Goal: Information Seeking & Learning: Learn about a topic

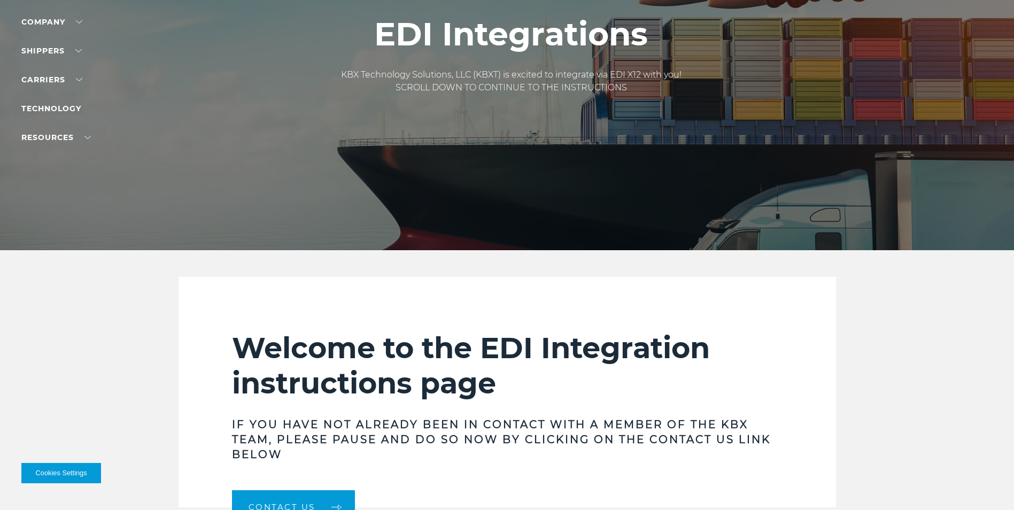
scroll to position [53, 0]
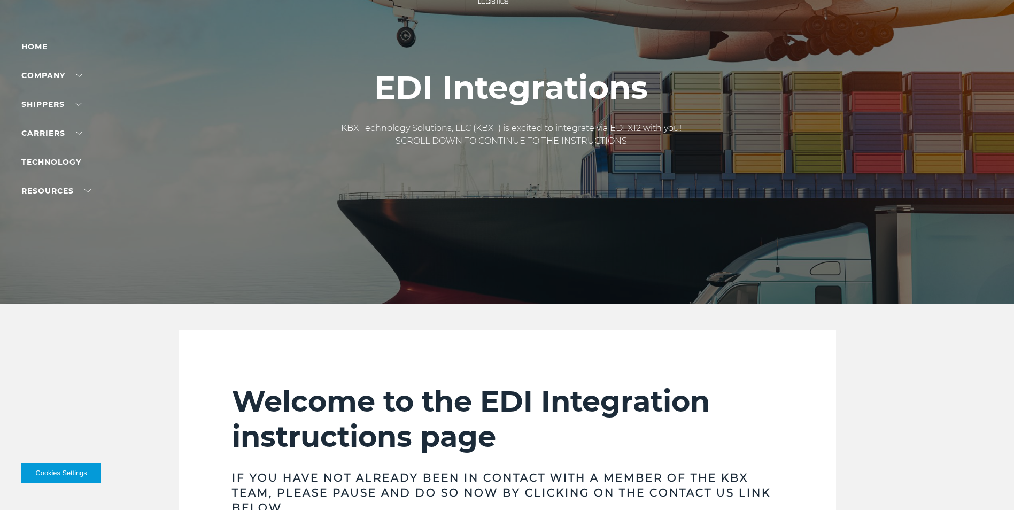
drag, startPoint x: 665, startPoint y: 145, endPoint x: 386, endPoint y: 69, distance: 288.9
click at [386, 70] on div "EDI Integrations KBX Technology Solutions, LLC (KBXT) is excited to integrate v…" at bounding box center [511, 125] width 357 height 111
drag, startPoint x: 384, startPoint y: 80, endPoint x: 643, endPoint y: 137, distance: 264.5
click at [628, 116] on div "EDI Integrations KBX Technology Solutions, LLC (KBXT) is excited to integrate v…" at bounding box center [511, 125] width 357 height 111
drag, startPoint x: 641, startPoint y: 142, endPoint x: 388, endPoint y: 84, distance: 260.1
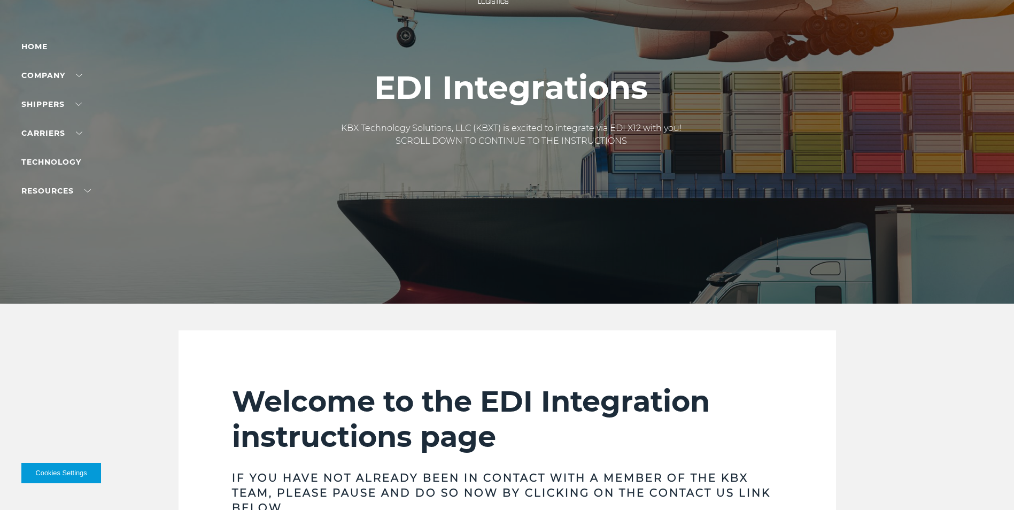
click at [388, 84] on div "EDI Integrations KBX Technology Solutions, LLC (KBXT) is excited to integrate v…" at bounding box center [511, 125] width 357 height 111
drag, startPoint x: 646, startPoint y: 136, endPoint x: 369, endPoint y: 69, distance: 284.5
click at [370, 70] on div "EDI Integrations KBX Technology Solutions, LLC (KBXT) is excited to integrate v…" at bounding box center [511, 125] width 357 height 111
drag, startPoint x: 375, startPoint y: 84, endPoint x: 635, endPoint y: 135, distance: 264.8
click at [635, 135] on div "EDI Integrations KBX Technology Solutions, LLC (KBXT) is excited to integrate v…" at bounding box center [511, 125] width 357 height 111
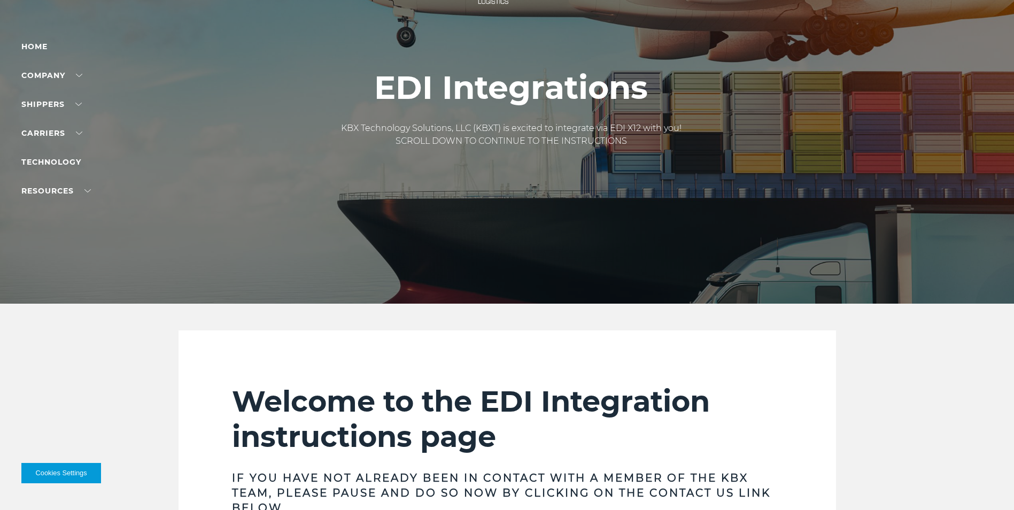
click at [645, 145] on p "KBX Technology Solutions, LLC (KBXT) is excited to integrate via EDI X12 with y…" at bounding box center [511, 135] width 341 height 26
click at [560, 135] on p "KBX Technology Solutions, LLC (KBXT) is excited to integrate via EDI X12 with y…" at bounding box center [511, 135] width 341 height 26
drag, startPoint x: 382, startPoint y: 84, endPoint x: 671, endPoint y: 161, distance: 298.8
click at [671, 161] on div "EDI Integrations KBX Technology Solutions, LLC (KBXT) is excited to integrate v…" at bounding box center [511, 125] width 357 height 111
drag, startPoint x: 648, startPoint y: 150, endPoint x: 425, endPoint y: 118, distance: 225.2
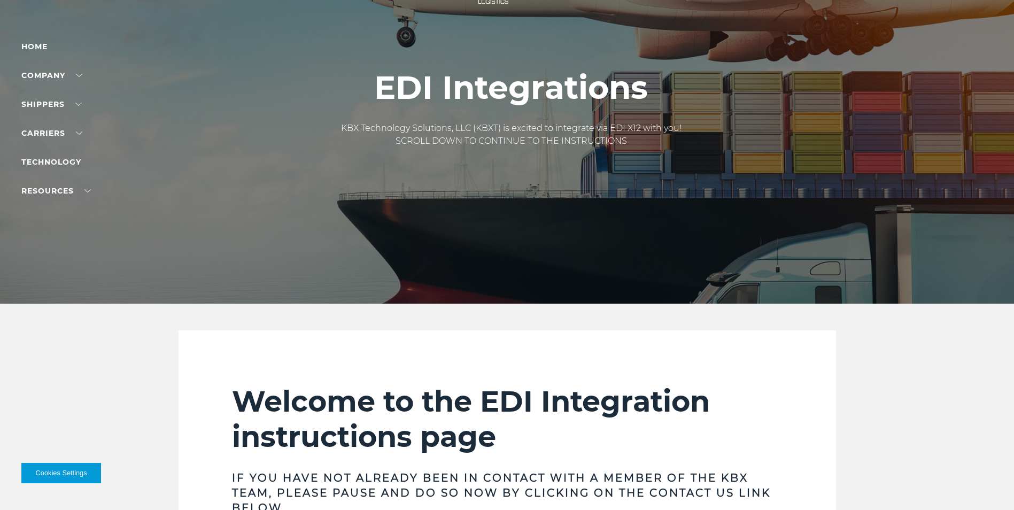
click at [427, 119] on div "KBX Technology Solutions, LLC (KBXT) is excited to integrate via EDI X12 with y…" at bounding box center [511, 143] width 341 height 75
click at [372, 83] on h1 "EDI Integrations" at bounding box center [511, 88] width 341 height 36
drag, startPoint x: 375, startPoint y: 86, endPoint x: 668, endPoint y: 158, distance: 301.3
click at [668, 158] on div "EDI Integrations KBX Technology Solutions, LLC (KBXT) is excited to integrate v…" at bounding box center [511, 125] width 357 height 111
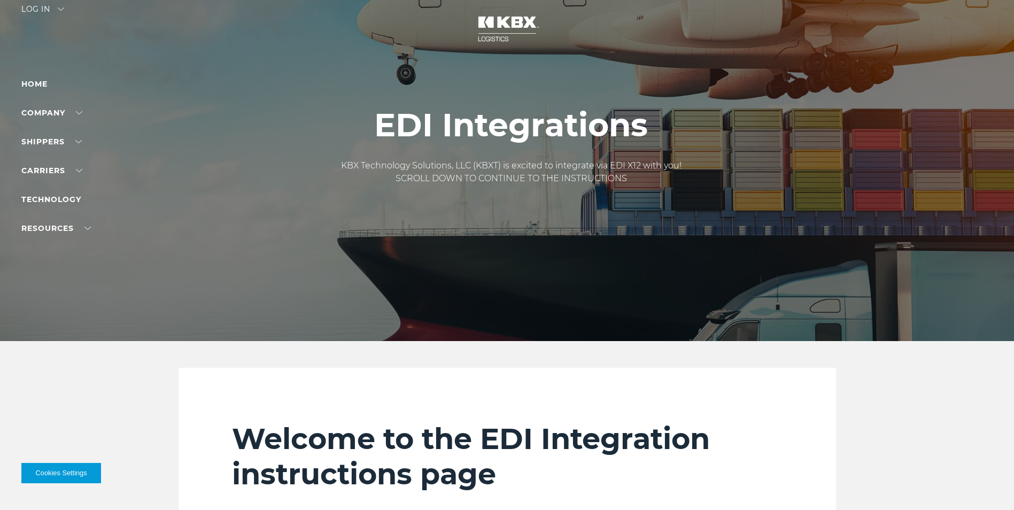
scroll to position [0, 0]
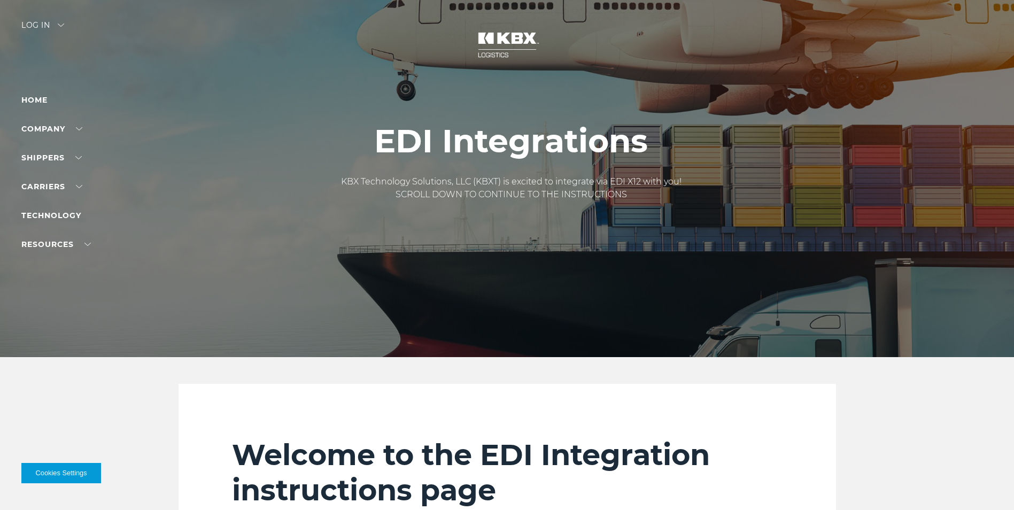
drag, startPoint x: 378, startPoint y: 147, endPoint x: 613, endPoint y: 191, distance: 239.9
click at [613, 191] on div "EDI Integrations KBX Technology Solutions, LLC (KBXT) is excited to integrate v…" at bounding box center [511, 178] width 357 height 111
drag, startPoint x: 643, startPoint y: 199, endPoint x: 414, endPoint y: 155, distance: 233.1
click at [435, 153] on div "EDI Integrations KBX Technology Solutions, LLC (KBXT) is excited to integrate v…" at bounding box center [511, 178] width 357 height 111
drag, startPoint x: 644, startPoint y: 196, endPoint x: 320, endPoint y: 132, distance: 330.9
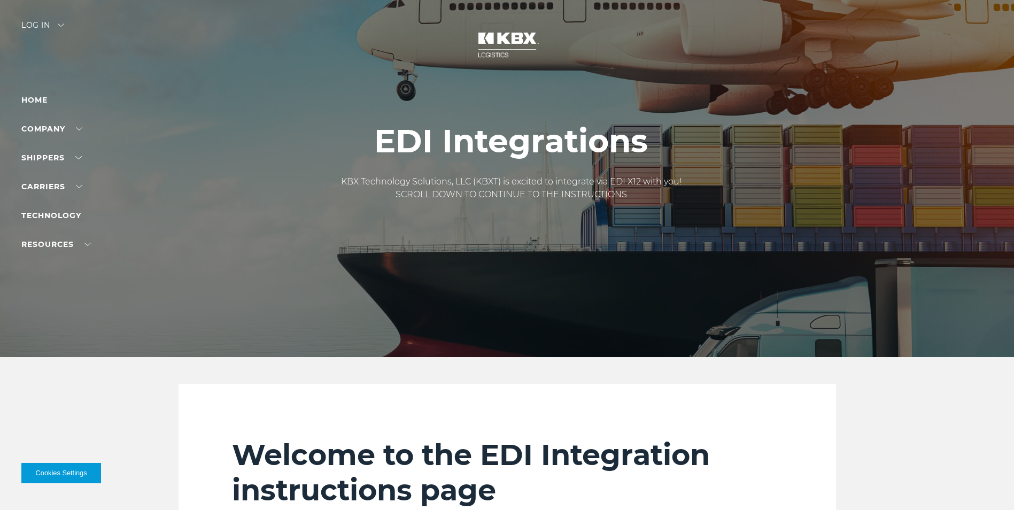
click at [320, 132] on div "EDI Integrations KBX Technology Solutions, LLC (KBXT) is excited to integrate v…" at bounding box center [511, 178] width 1022 height 357
drag, startPoint x: 382, startPoint y: 138, endPoint x: 631, endPoint y: 196, distance: 255.1
click at [623, 183] on div "EDI Integrations KBX Technology Solutions, LLC (KBXT) is excited to integrate v…" at bounding box center [511, 178] width 357 height 111
drag, startPoint x: 632, startPoint y: 196, endPoint x: 373, endPoint y: 142, distance: 263.9
click at [375, 142] on div "EDI Integrations KBX Technology Solutions, LLC (KBXT) is excited to integrate v…" at bounding box center [511, 178] width 357 height 111
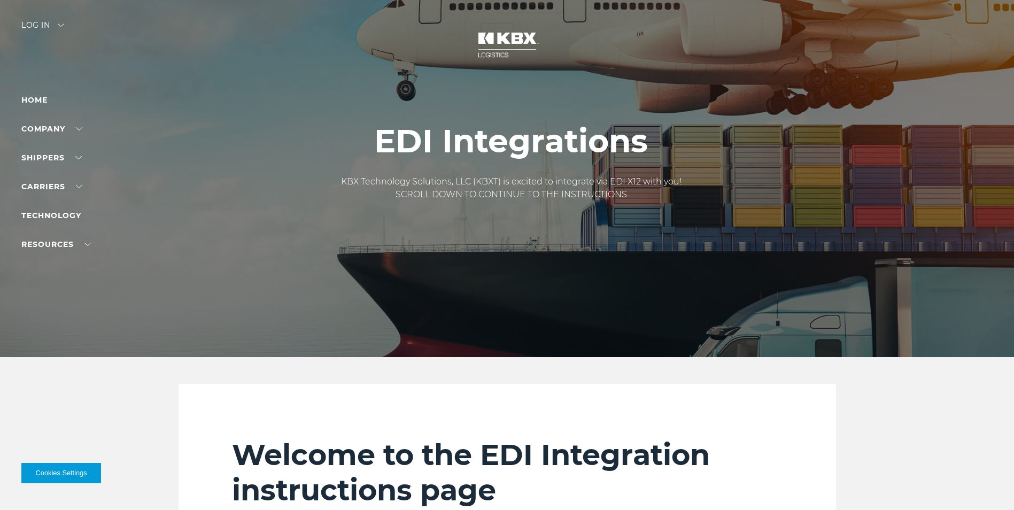
drag, startPoint x: 645, startPoint y: 197, endPoint x: 380, endPoint y: 135, distance: 272.3
click at [380, 135] on div "EDI Integrations KBX Technology Solutions, LLC (KBXT) is excited to integrate v…" at bounding box center [511, 178] width 357 height 111
drag, startPoint x: 380, startPoint y: 135, endPoint x: 646, endPoint y: 186, distance: 271.2
click at [646, 186] on div "EDI Integrations KBX Technology Solutions, LLC (KBXT) is excited to integrate v…" at bounding box center [511, 178] width 357 height 111
drag, startPoint x: 645, startPoint y: 201, endPoint x: 386, endPoint y: 145, distance: 265.2
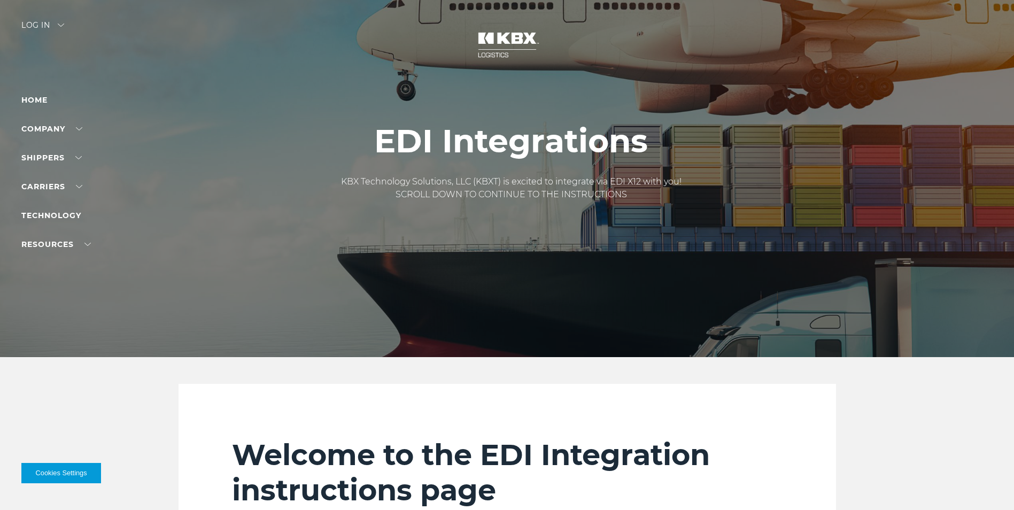
click at [386, 145] on div "EDI Integrations KBX Technology Solutions, LLC (KBXT) is excited to integrate v…" at bounding box center [511, 178] width 357 height 111
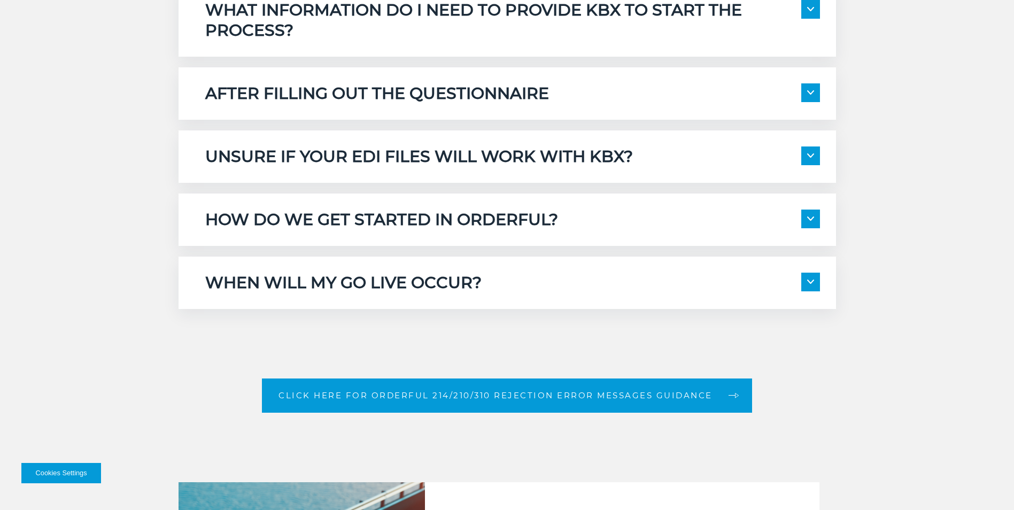
scroll to position [1390, 0]
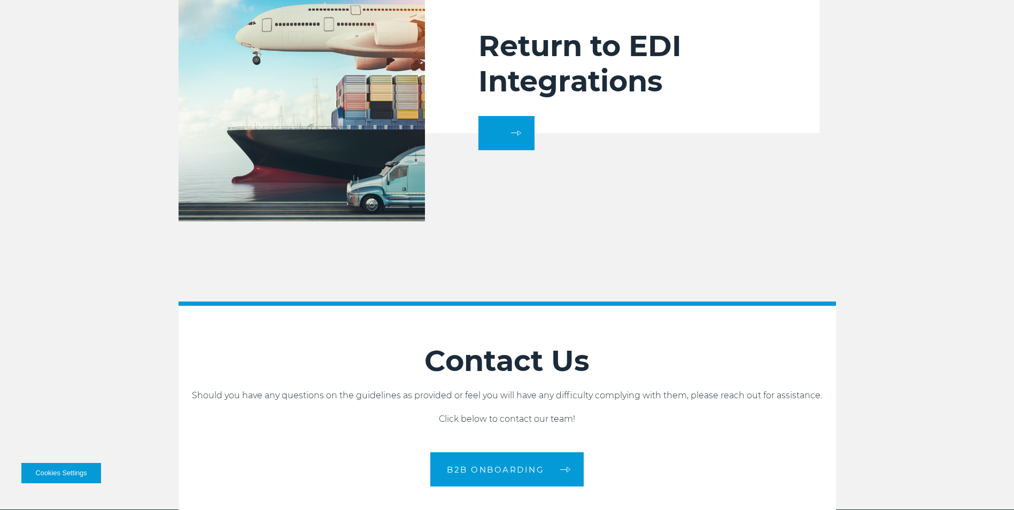
scroll to position [1176, 0]
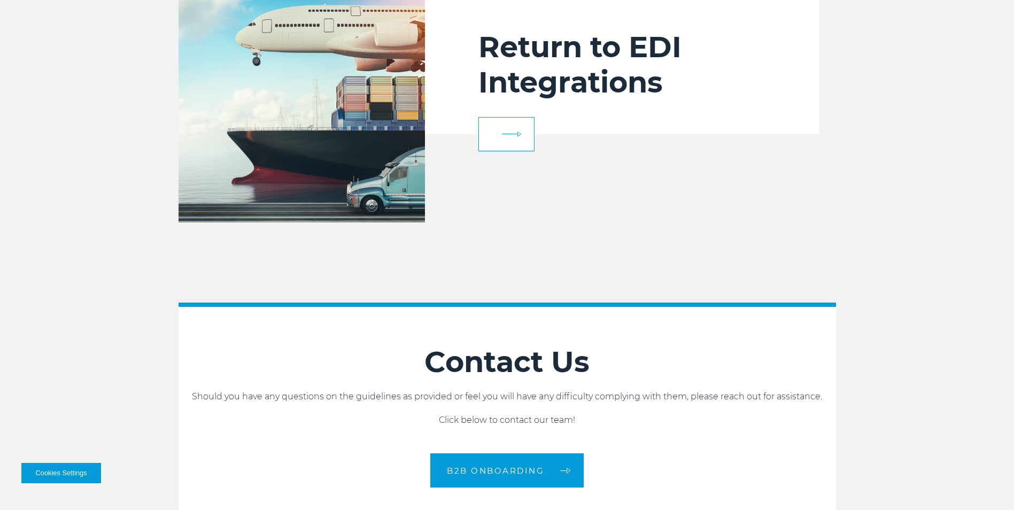
click at [524, 125] on link at bounding box center [507, 134] width 56 height 34
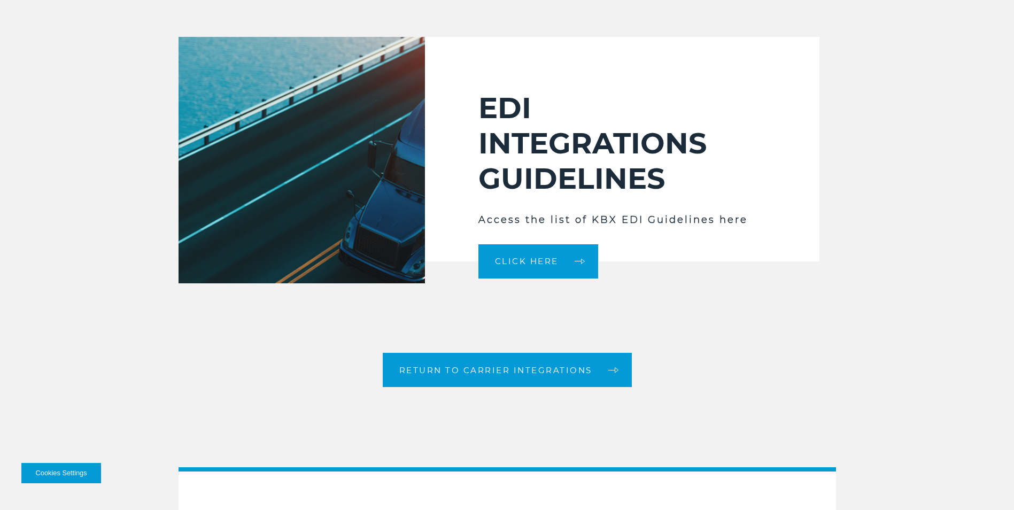
scroll to position [1618, 0]
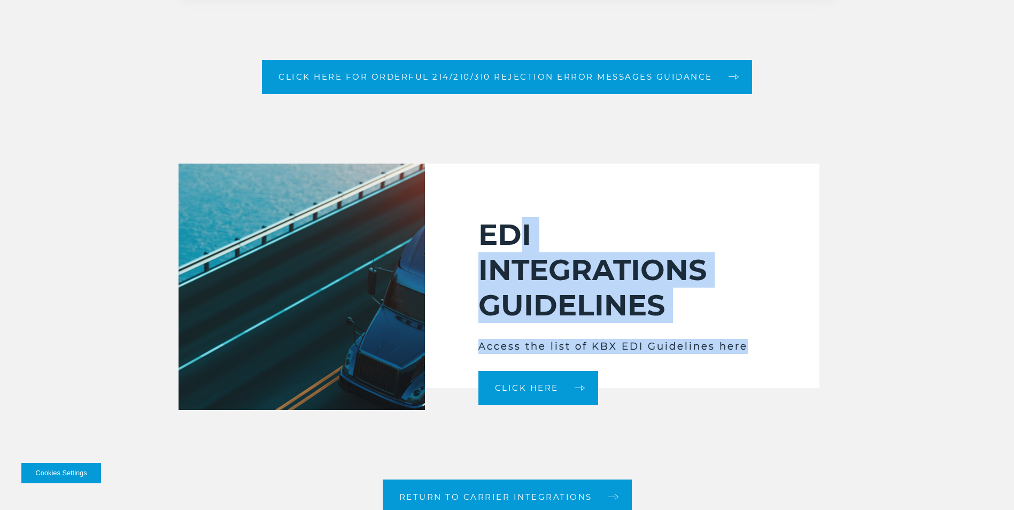
drag, startPoint x: 744, startPoint y: 348, endPoint x: 509, endPoint y: 225, distance: 265.0
click at [509, 225] on div "EDI INTEGRATIONS GUIDELINES Access the list of KBX EDI Guidelines here Click He…" at bounding box center [622, 276] width 395 height 225
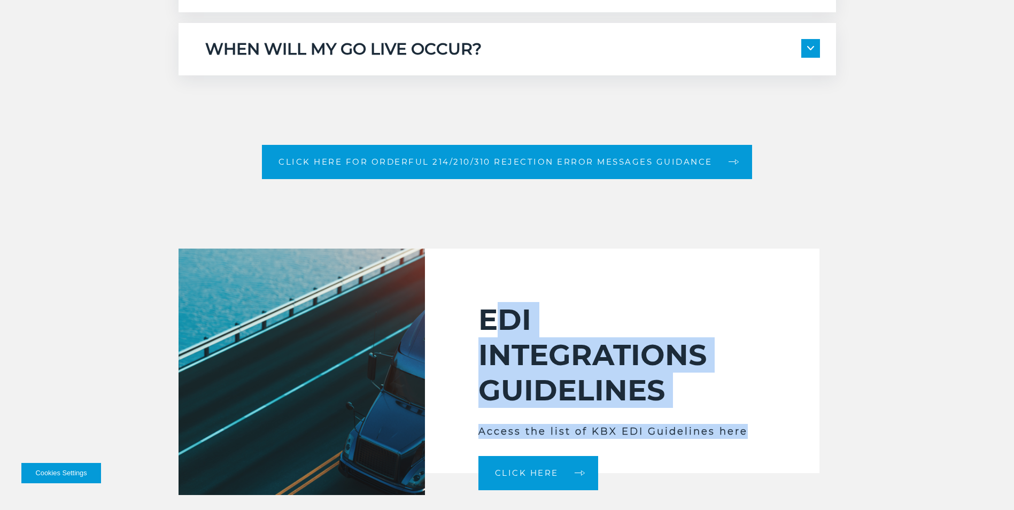
scroll to position [1511, 0]
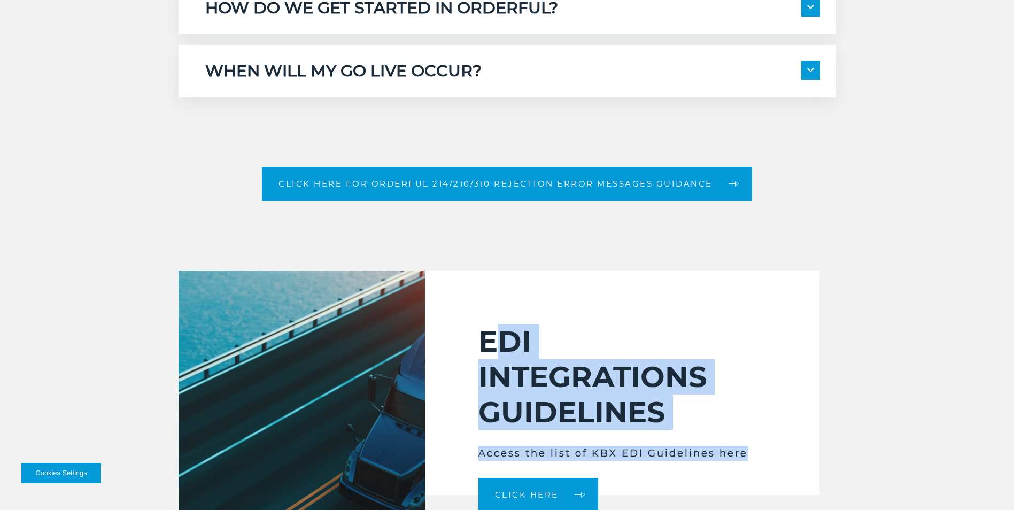
click at [577, 317] on div "EDI INTEGRATIONS GUIDELINES Access the list of KBX EDI Guidelines here Click He…" at bounding box center [622, 383] width 395 height 225
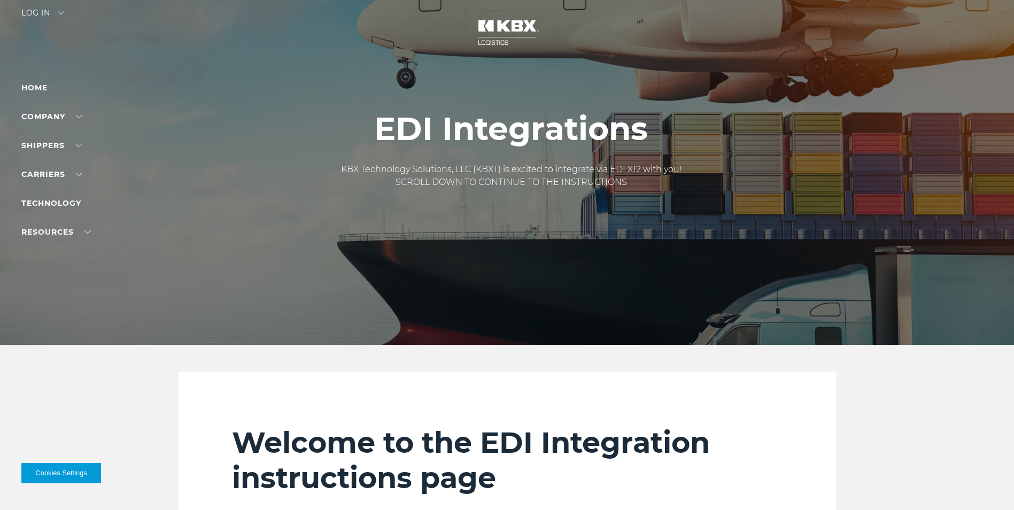
scroll to position [0, 0]
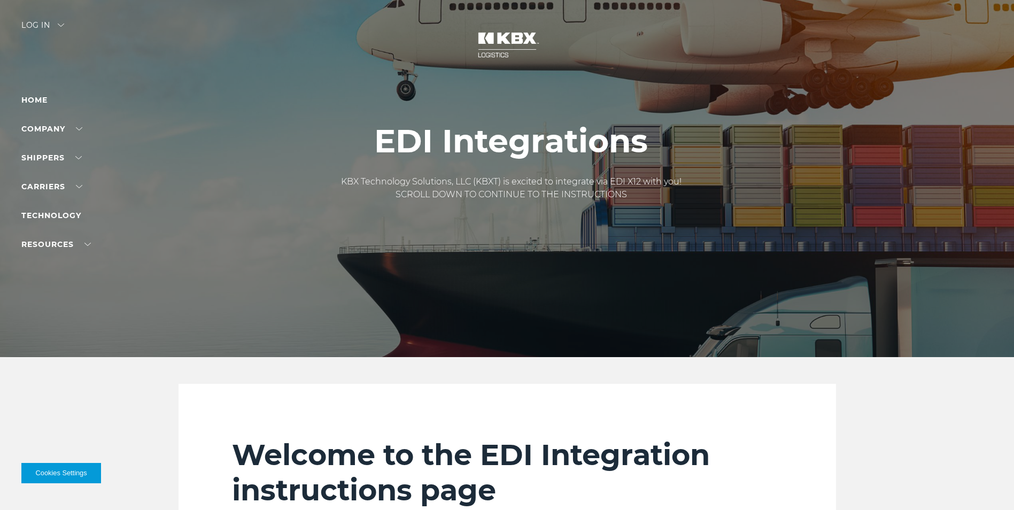
drag, startPoint x: 673, startPoint y: 209, endPoint x: 398, endPoint y: 145, distance: 281.5
click at [398, 145] on div "EDI Integrations KBX Technology Solutions, LLC (KBXT) is excited to integrate v…" at bounding box center [511, 178] width 357 height 111
drag, startPoint x: 389, startPoint y: 145, endPoint x: 647, endPoint y: 181, distance: 260.7
click at [647, 180] on div "EDI Integrations KBX Technology Solutions, LLC (KBXT) is excited to integrate v…" at bounding box center [511, 178] width 357 height 111
drag, startPoint x: 638, startPoint y: 195, endPoint x: 369, endPoint y: 136, distance: 275.2
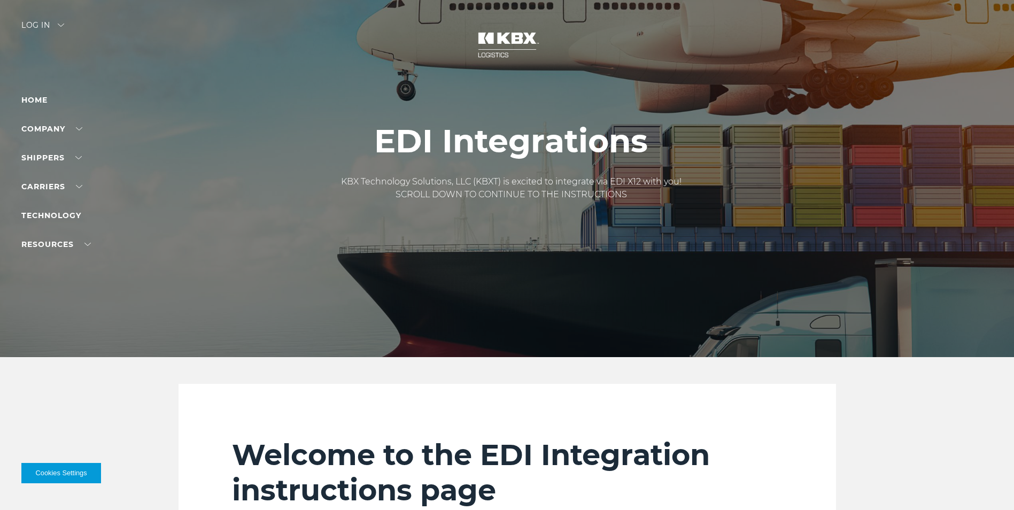
click at [388, 133] on div "EDI Integrations KBX Technology Solutions, LLC (KBXT) is excited to integrate v…" at bounding box center [511, 178] width 357 height 111
drag, startPoint x: 372, startPoint y: 140, endPoint x: 643, endPoint y: 187, distance: 275.8
click at [643, 187] on div "EDI Integrations KBX Technology Solutions, LLC (KBXT) is excited to integrate v…" at bounding box center [511, 178] width 357 height 111
drag, startPoint x: 446, startPoint y: 33, endPoint x: 664, endPoint y: 205, distance: 277.5
click at [664, 205] on div "EDI Integrations KBX Technology Solutions, LLC (KBXT) is excited to integrate v…" at bounding box center [511, 178] width 1022 height 357
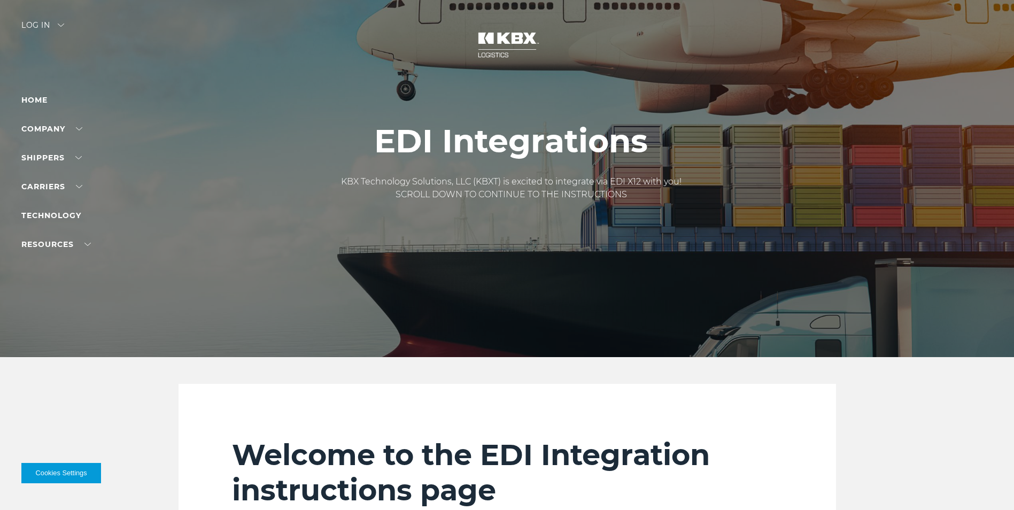
drag, startPoint x: 658, startPoint y: 208, endPoint x: 380, endPoint y: 133, distance: 288.5
click at [382, 135] on div "EDI Integrations KBX Technology Solutions, LLC (KBXT) is excited to integrate v…" at bounding box center [511, 178] width 357 height 111
click at [375, 135] on h1 "EDI Integrations" at bounding box center [511, 141] width 341 height 36
drag, startPoint x: 378, startPoint y: 137, endPoint x: 644, endPoint y: 202, distance: 274.2
click at [644, 202] on div "EDI Integrations KBX Technology Solutions, LLC (KBXT) is excited to integrate v…" at bounding box center [511, 178] width 357 height 111
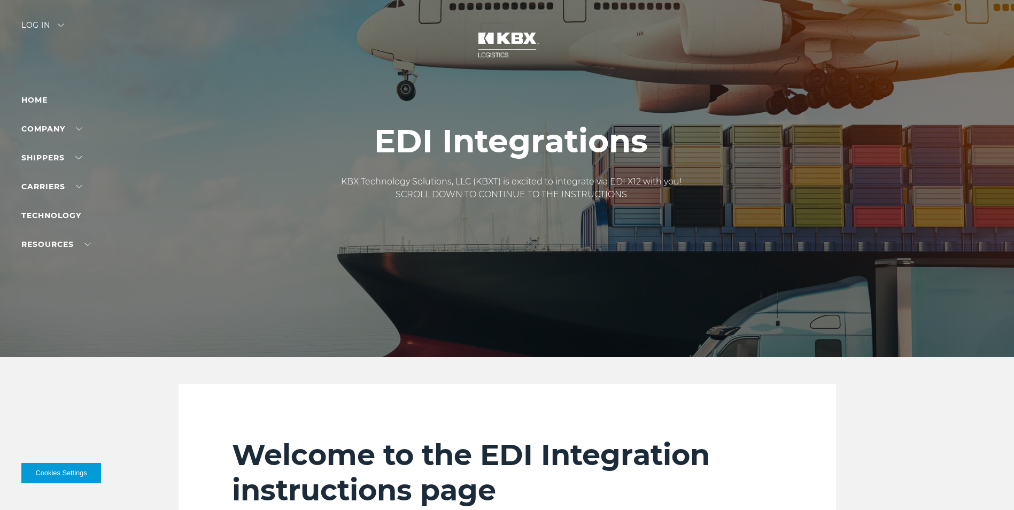
drag, startPoint x: 381, startPoint y: 136, endPoint x: 637, endPoint y: 202, distance: 263.9
click at [637, 202] on div "EDI Integrations KBX Technology Solutions, LLC (KBXT) is excited to integrate v…" at bounding box center [511, 178] width 357 height 111
drag, startPoint x: 634, startPoint y: 200, endPoint x: 438, endPoint y: 168, distance: 198.2
click at [474, 175] on div "KBX Technology Solutions, LLC (KBXT) is excited to integrate via EDI X12 with y…" at bounding box center [511, 204] width 341 height 59
drag, startPoint x: 652, startPoint y: 195, endPoint x: 368, endPoint y: 140, distance: 289.3
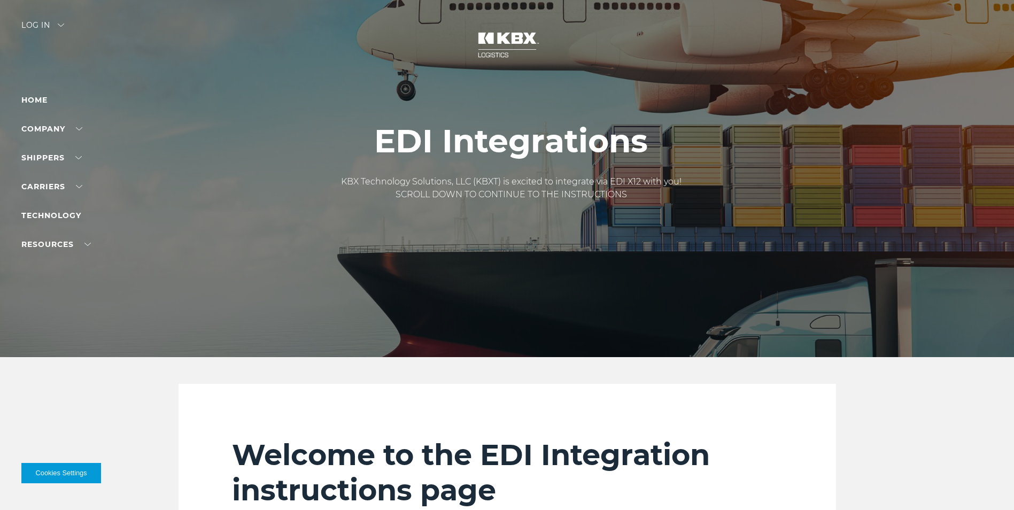
click at [368, 140] on div "EDI Integrations KBX Technology Solutions, LLC (KBXT) is excited to integrate v…" at bounding box center [511, 178] width 357 height 111
drag, startPoint x: 376, startPoint y: 142, endPoint x: 601, endPoint y: 187, distance: 229.4
click at [595, 186] on div "EDI Integrations KBX Technology Solutions, LLC (KBXT) is excited to integrate v…" at bounding box center [511, 178] width 357 height 111
click at [628, 195] on p "KBX Technology Solutions, LLC (KBXT) is excited to integrate via EDI X12 with y…" at bounding box center [511, 188] width 341 height 26
drag, startPoint x: 627, startPoint y: 195, endPoint x: 398, endPoint y: 132, distance: 237.3
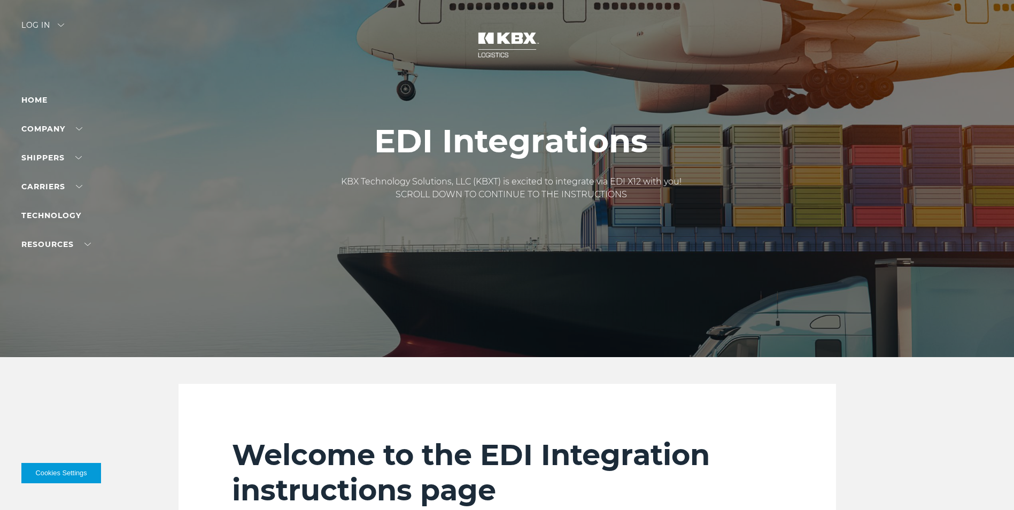
click at [400, 133] on div "EDI Integrations KBX Technology Solutions, LLC (KBXT) is excited to integrate v…" at bounding box center [511, 178] width 357 height 111
drag, startPoint x: 382, startPoint y: 133, endPoint x: 649, endPoint y: 202, distance: 276.1
click at [648, 202] on div "EDI Integrations KBX Technology Solutions, LLC (KBXT) is excited to integrate v…" at bounding box center [511, 178] width 357 height 111
